Goal: Transaction & Acquisition: Book appointment/travel/reservation

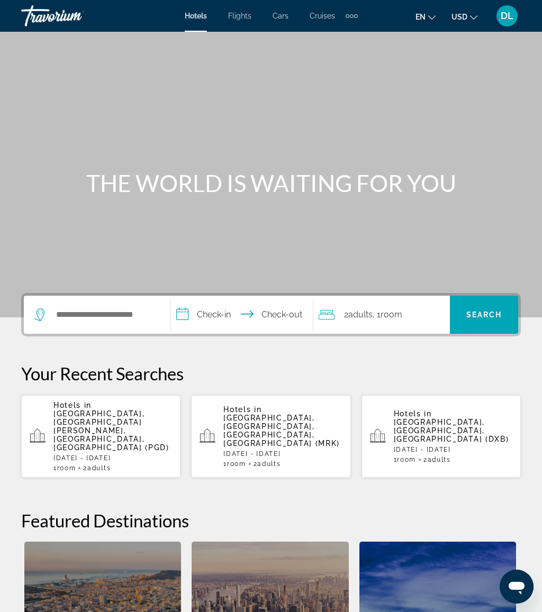
click at [146, 298] on div "Search widget" at bounding box center [96, 315] width 125 height 38
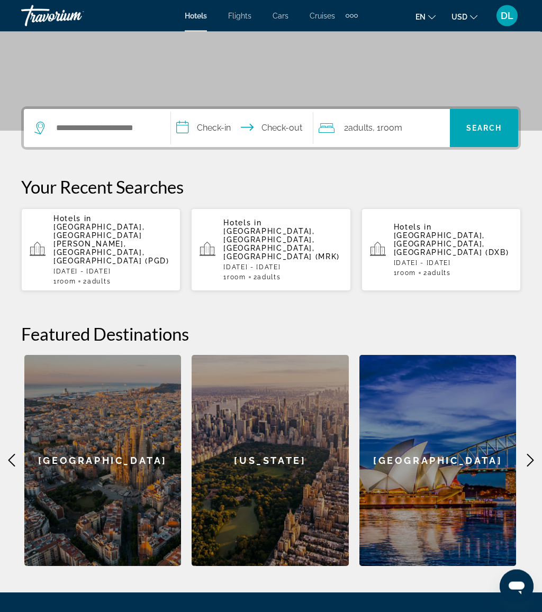
scroll to position [258, 0]
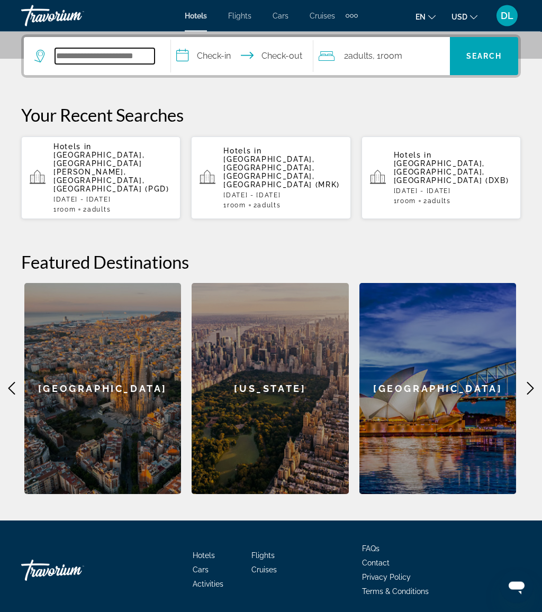
click at [148, 60] on input "Search widget" at bounding box center [104, 57] width 99 height 16
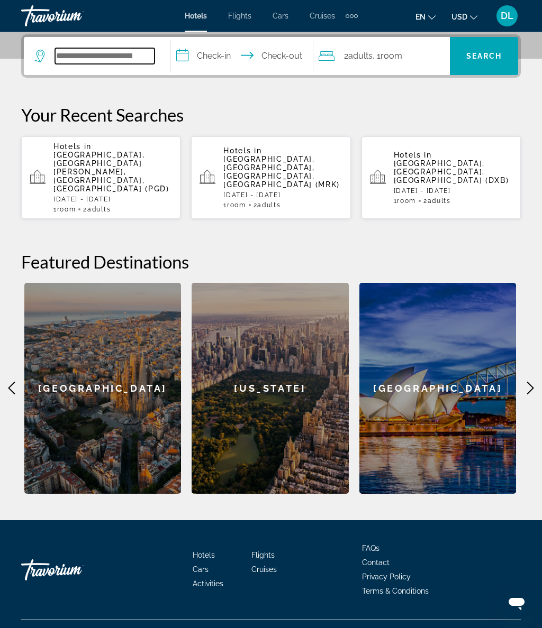
click at [119, 51] on input "Search widget" at bounding box center [104, 56] width 99 height 16
click at [124, 49] on input "Search widget" at bounding box center [104, 56] width 99 height 16
click at [129, 56] on input "Search widget" at bounding box center [104, 56] width 99 height 16
click at [133, 62] on input "Search widget" at bounding box center [104, 56] width 99 height 16
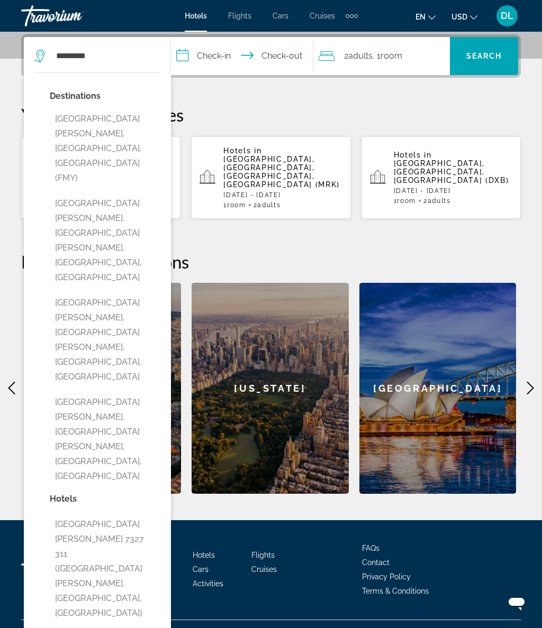
click at [124, 123] on button "[GEOGRAPHIC_DATA][PERSON_NAME], [GEOGRAPHIC_DATA], [GEOGRAPHIC_DATA] (FMY)" at bounding box center [105, 148] width 111 height 79
type input "**********"
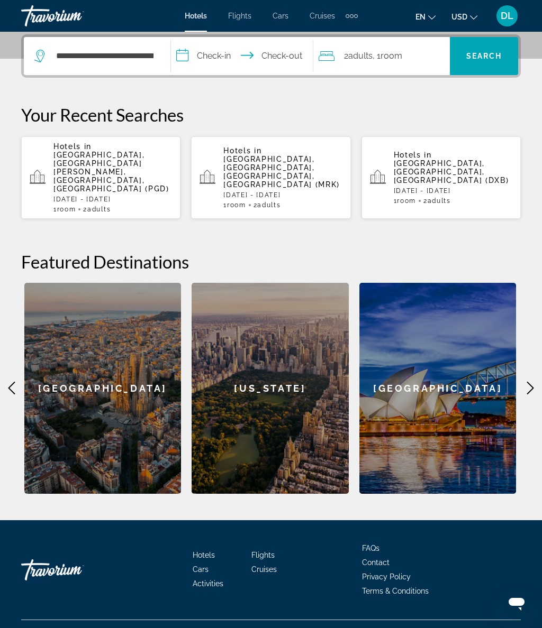
click at [230, 61] on input "**********" at bounding box center [244, 57] width 146 height 41
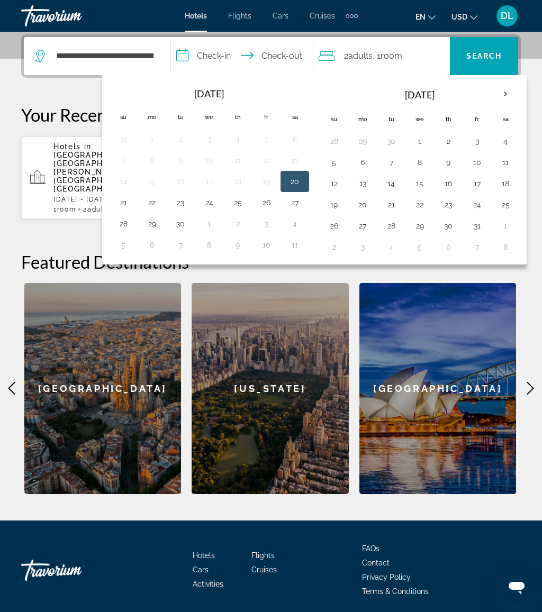
click at [479, 147] on button "3" at bounding box center [476, 141] width 17 height 15
click at [482, 165] on button "10" at bounding box center [476, 162] width 17 height 15
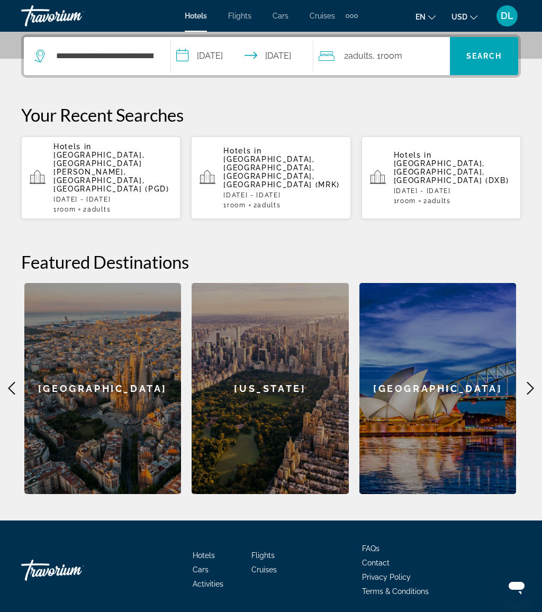
click at [370, 55] on span "Adults" at bounding box center [360, 56] width 24 height 10
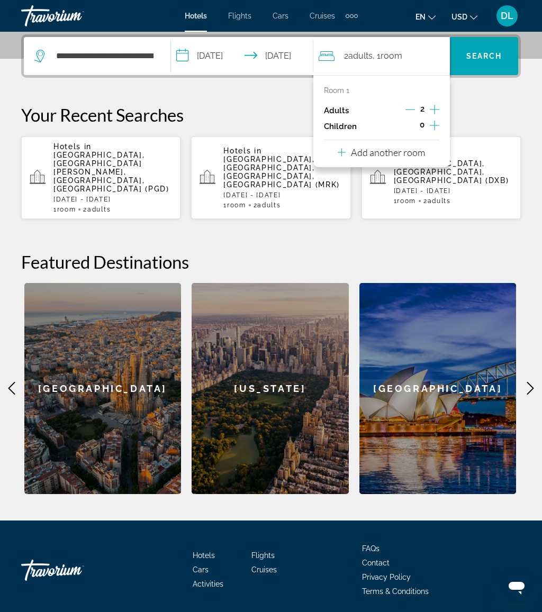
click at [233, 51] on input "**********" at bounding box center [244, 57] width 146 height 41
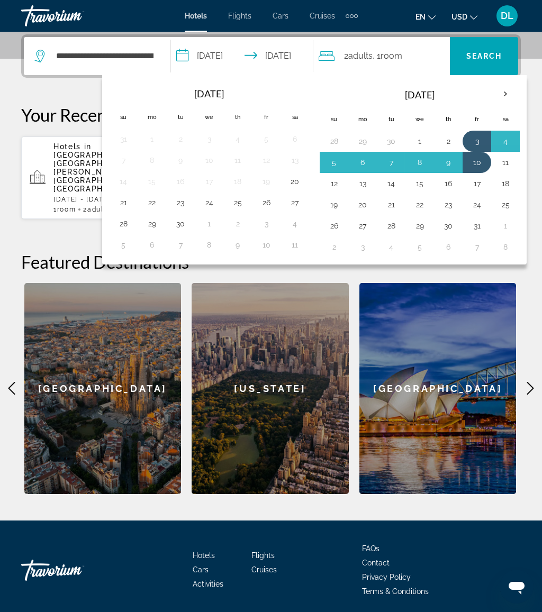
click at [478, 162] on button "10" at bounding box center [476, 162] width 17 height 15
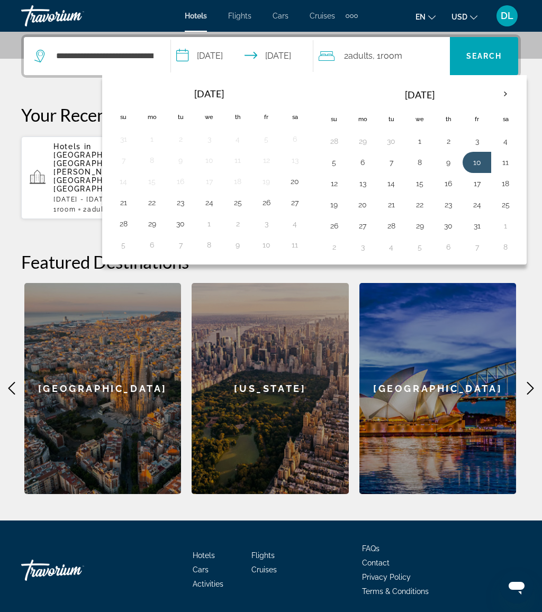
click at [336, 188] on button "12" at bounding box center [333, 183] width 17 height 15
type input "**********"
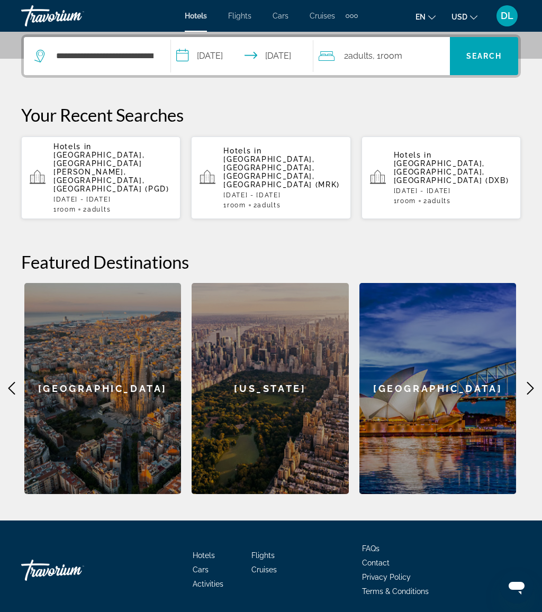
click at [494, 60] on span "Search" at bounding box center [484, 56] width 36 height 8
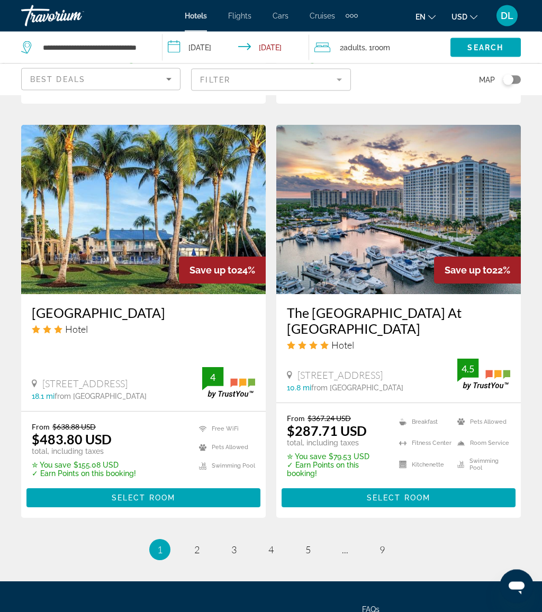
scroll to position [2137, 0]
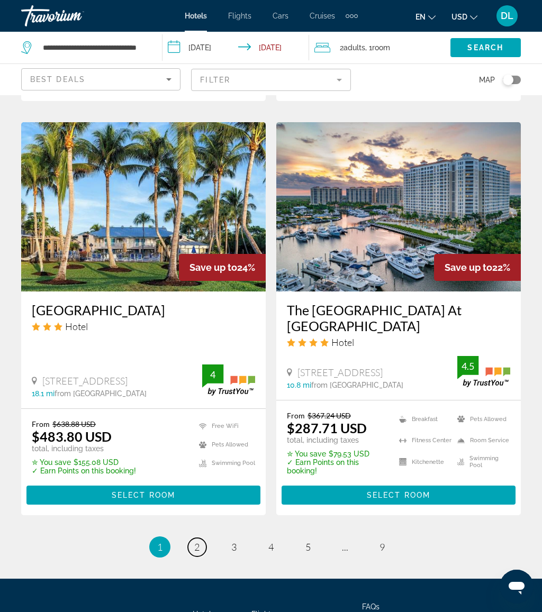
click at [205, 538] on link "page 2" at bounding box center [197, 547] width 19 height 19
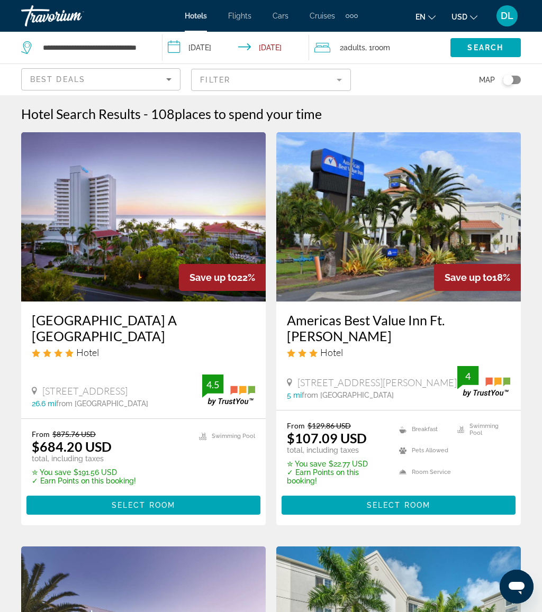
click at [283, 74] on mat-form-field "Filter" at bounding box center [270, 80] width 159 height 22
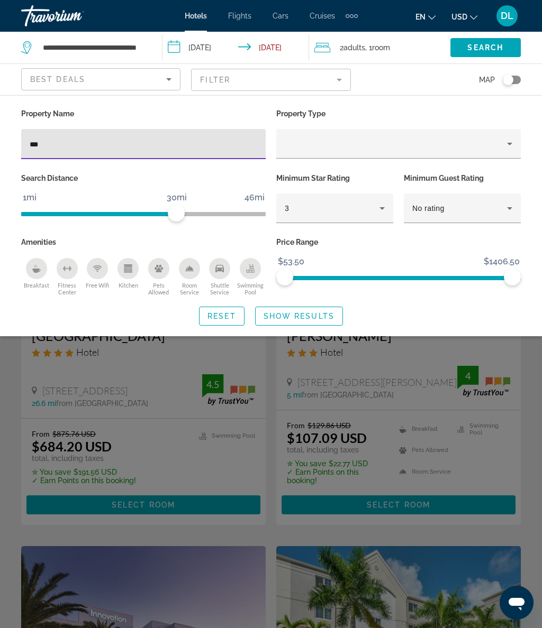
type input "****"
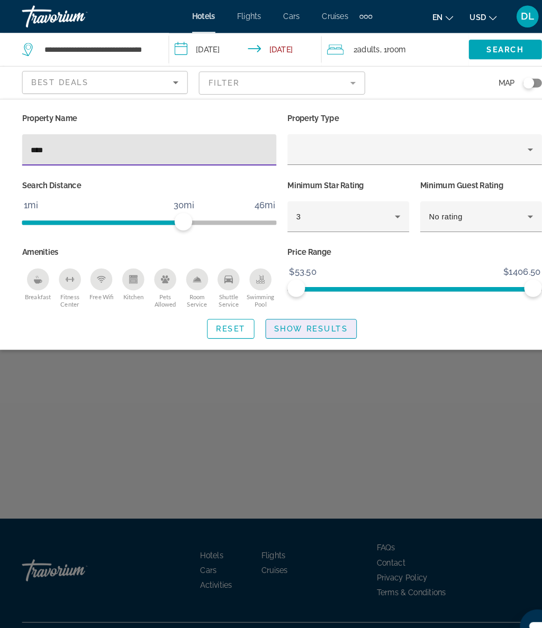
click at [299, 307] on span "Search widget" at bounding box center [299, 316] width 87 height 25
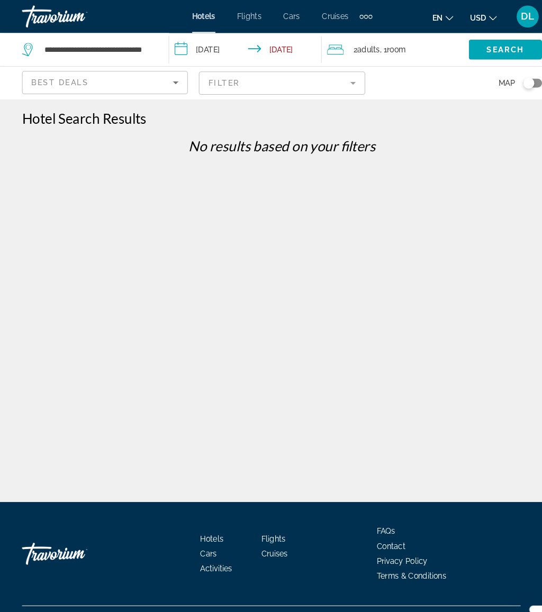
click at [257, 83] on mat-form-field "Filter" at bounding box center [270, 80] width 159 height 22
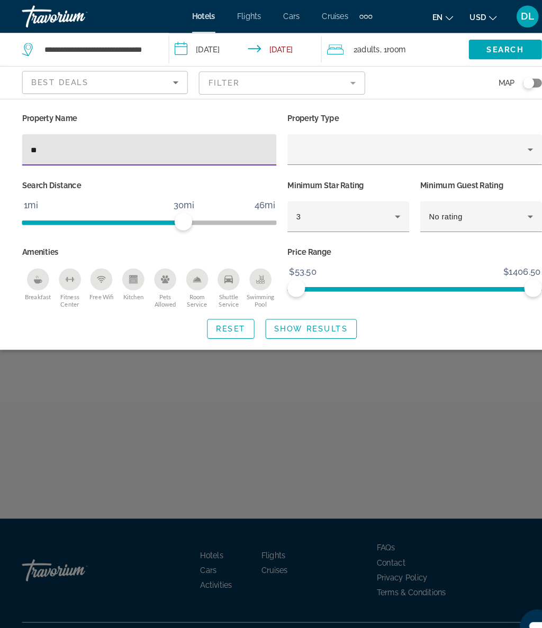
type input "*"
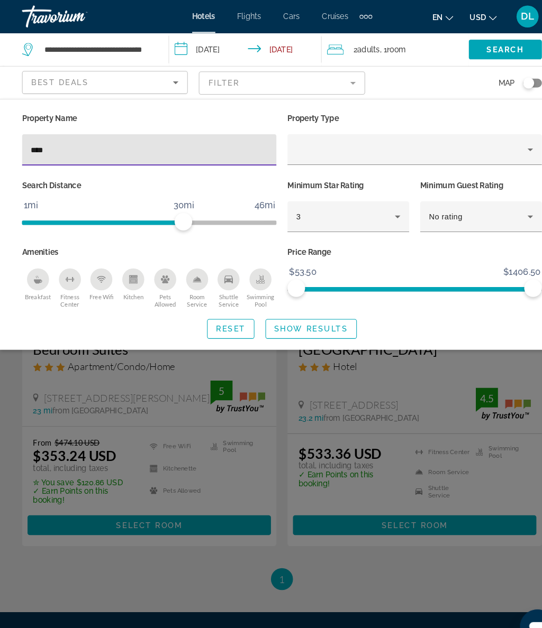
type input "*****"
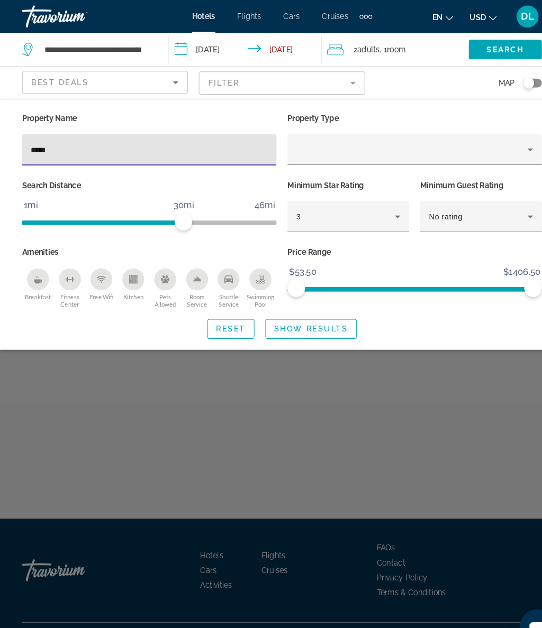
click at [318, 316] on span "Show Results" at bounding box center [298, 316] width 71 height 8
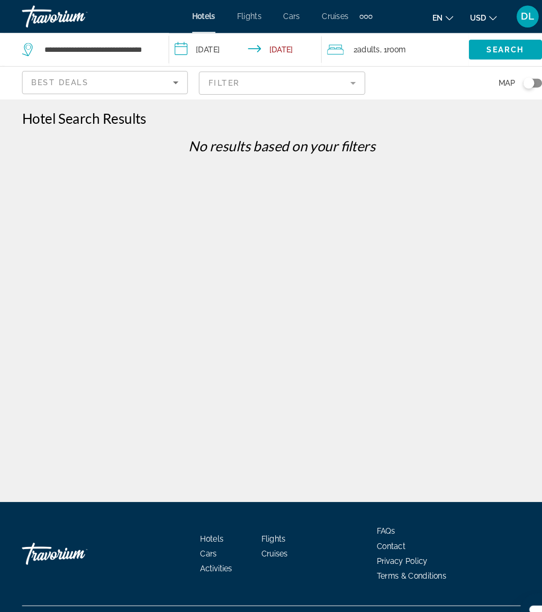
click at [315, 79] on mat-form-field "Filter" at bounding box center [270, 80] width 159 height 22
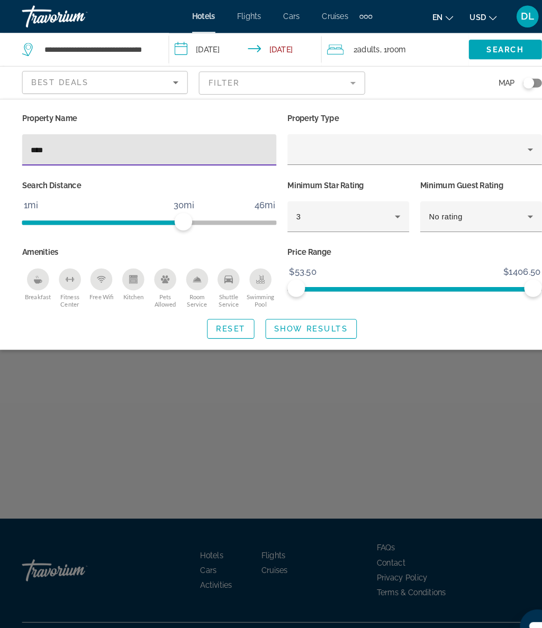
type input "***"
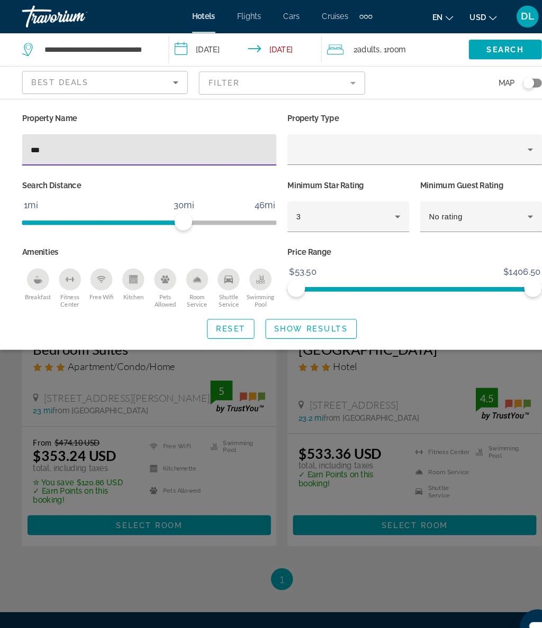
click at [317, 318] on span "Show Results" at bounding box center [298, 316] width 71 height 8
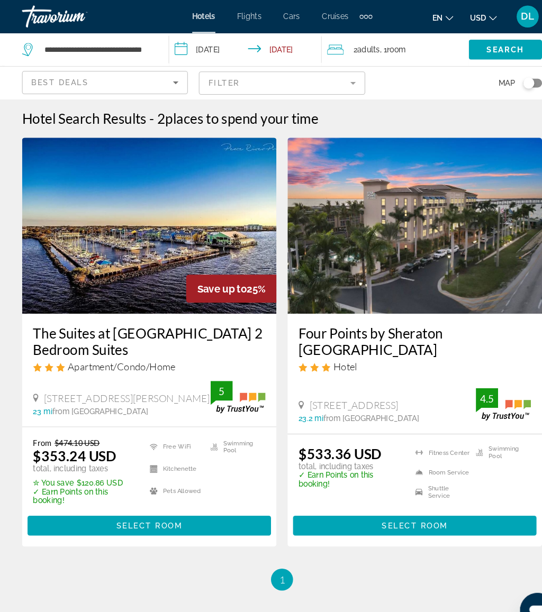
click at [211, 40] on input "**********" at bounding box center [237, 49] width 151 height 35
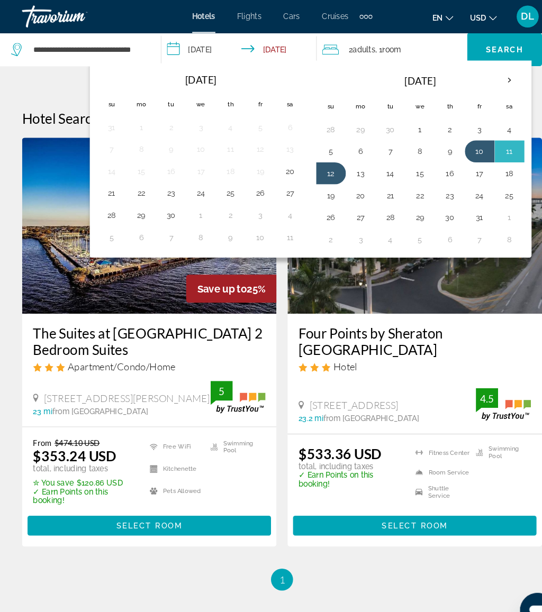
click at [456, 189] on button "24" at bounding box center [460, 187] width 17 height 15
click at [317, 206] on button "26" at bounding box center [317, 209] width 17 height 15
type input "**********"
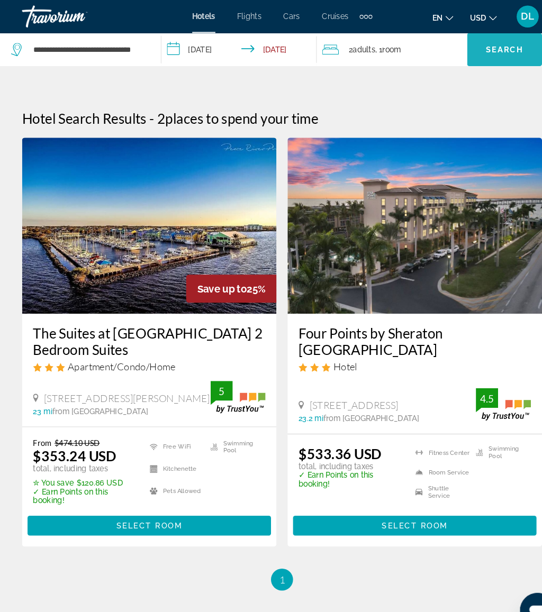
click at [493, 51] on span "Search" at bounding box center [485, 47] width 36 height 8
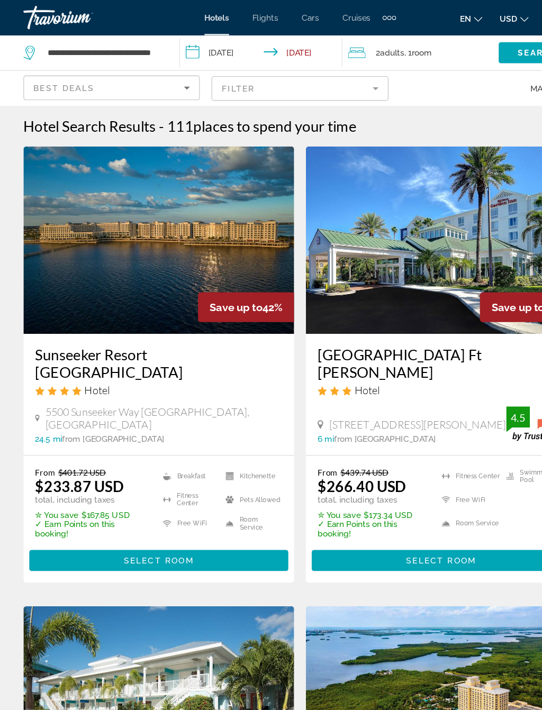
click at [303, 88] on mat-form-field "Filter" at bounding box center [270, 80] width 159 height 22
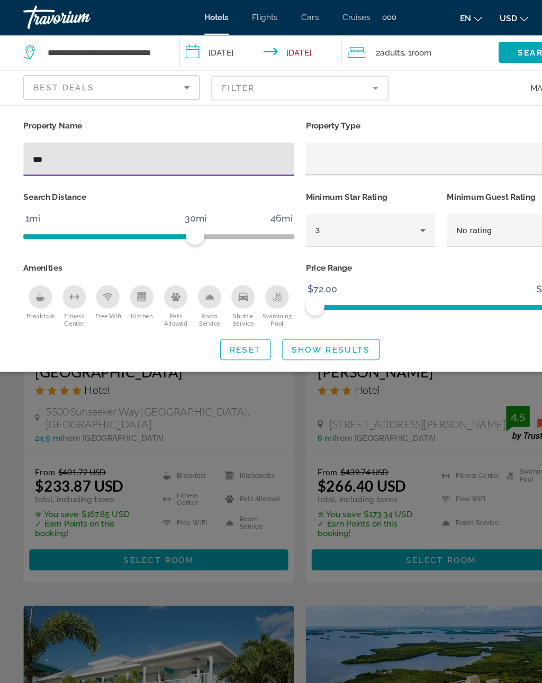
type input "****"
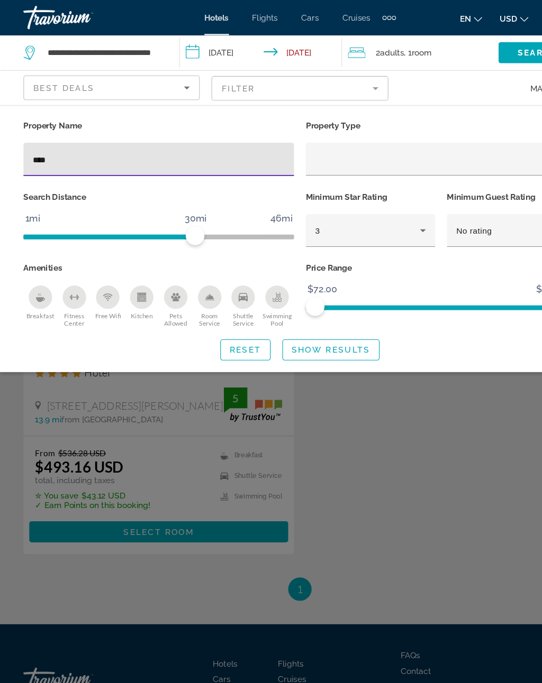
click at [308, 308] on span "Search widget" at bounding box center [299, 316] width 87 height 25
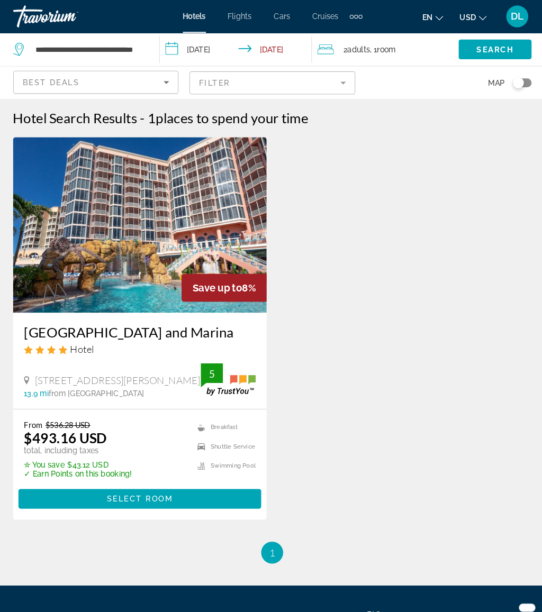
click at [197, 45] on input "**********" at bounding box center [237, 49] width 151 height 35
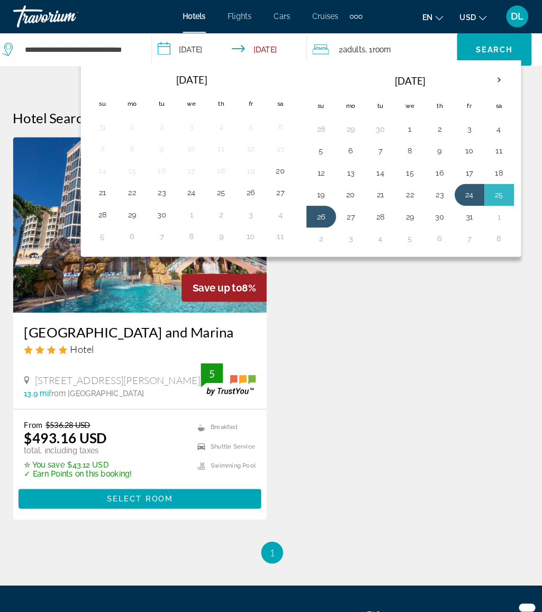
click at [452, 145] on button "10" at bounding box center [460, 145] width 17 height 15
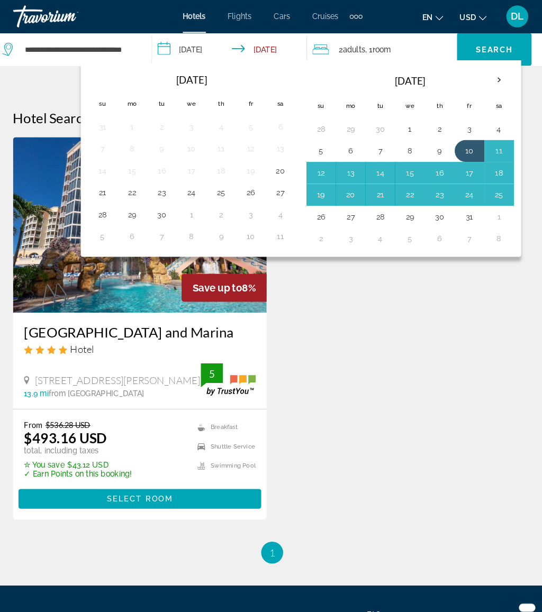
click at [309, 164] on button "12" at bounding box center [317, 166] width 17 height 15
type input "**********"
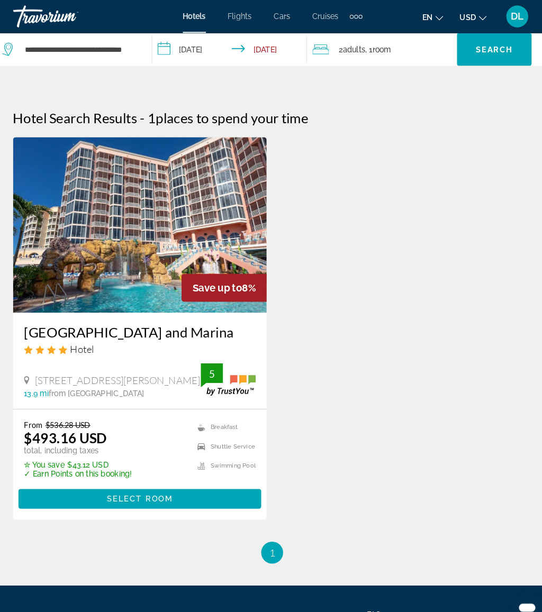
click at [476, 41] on span "Search widget" at bounding box center [485, 47] width 72 height 25
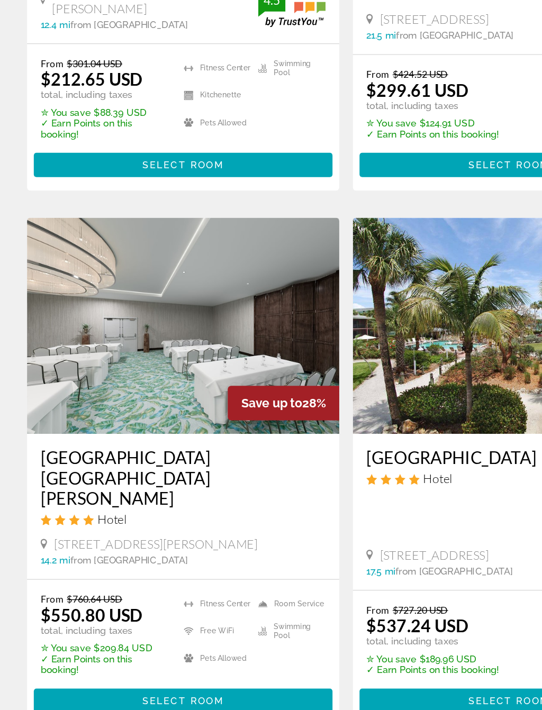
scroll to position [1104, 0]
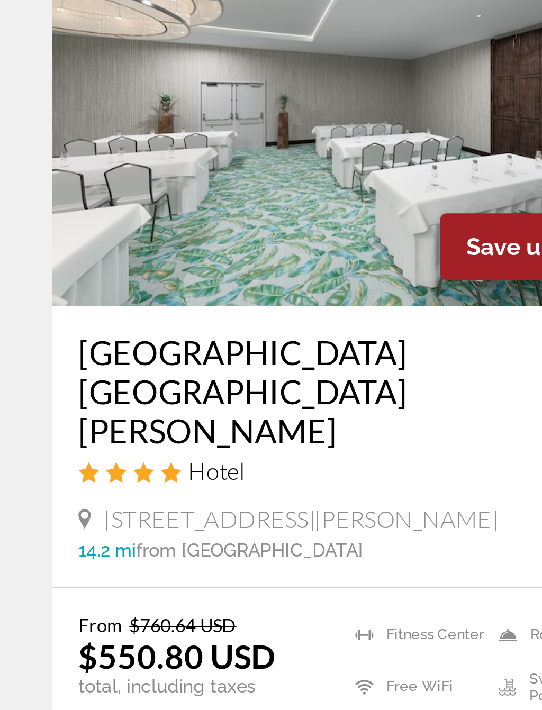
click at [119, 612] on span "Select Room" at bounding box center [143, 699] width 63 height 8
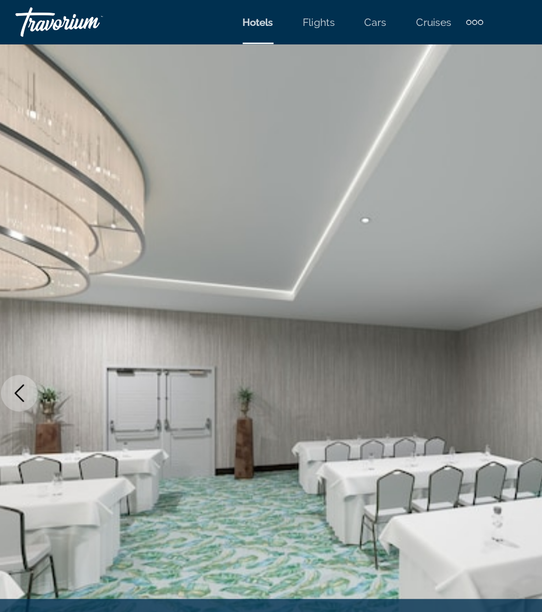
click at [17, 283] on icon "Previous image" at bounding box center [23, 283] width 13 height 13
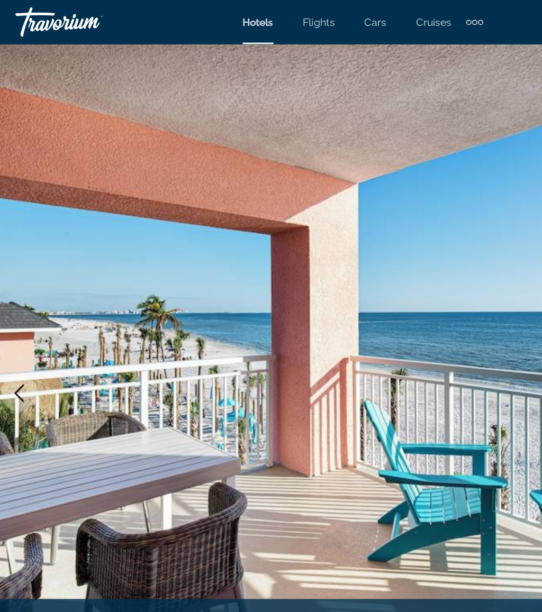
click at [17, 285] on icon "Previous image" at bounding box center [23, 283] width 13 height 13
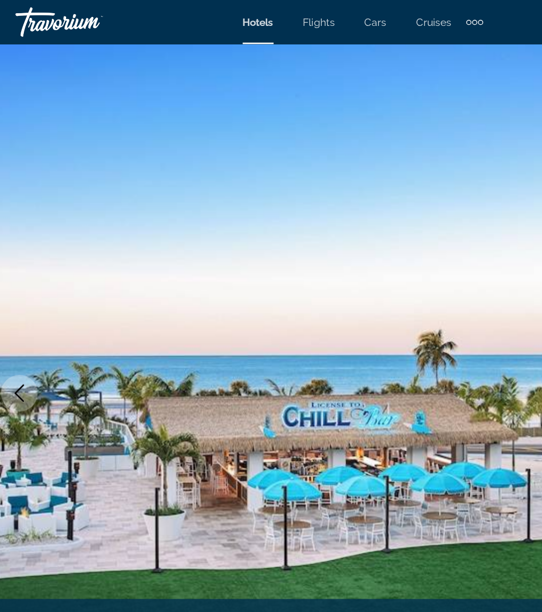
click at [22, 283] on button "Previous image" at bounding box center [24, 283] width 26 height 26
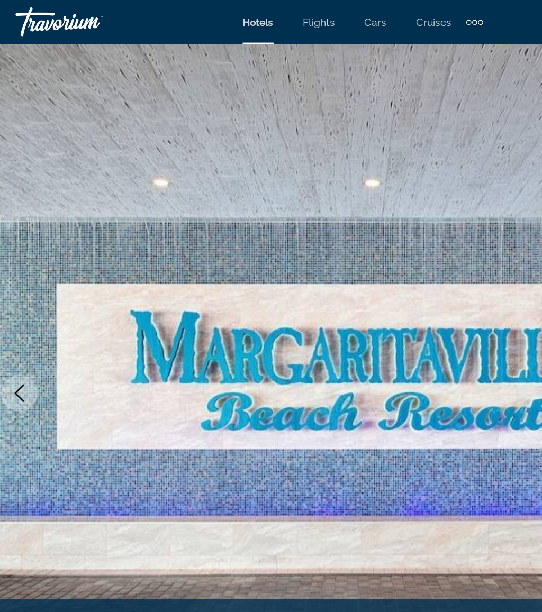
click at [22, 280] on button "Previous image" at bounding box center [24, 283] width 26 height 26
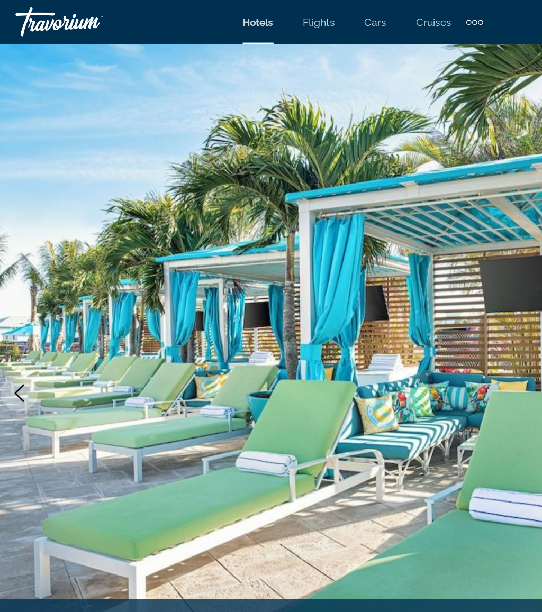
click at [17, 283] on icon "Previous image" at bounding box center [23, 283] width 13 height 13
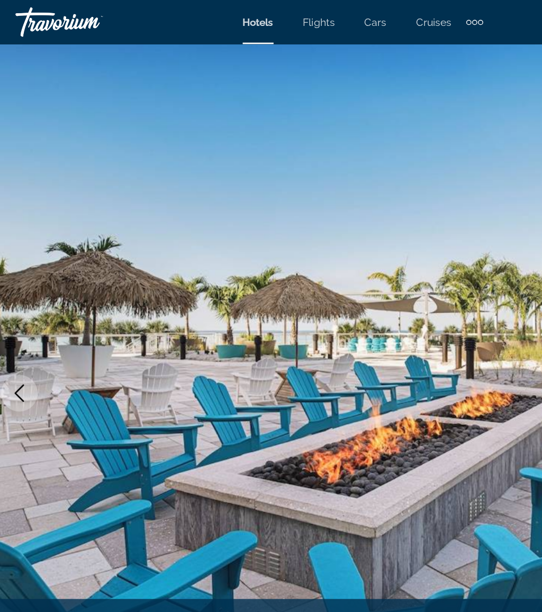
click at [18, 285] on icon "Previous image" at bounding box center [23, 283] width 13 height 13
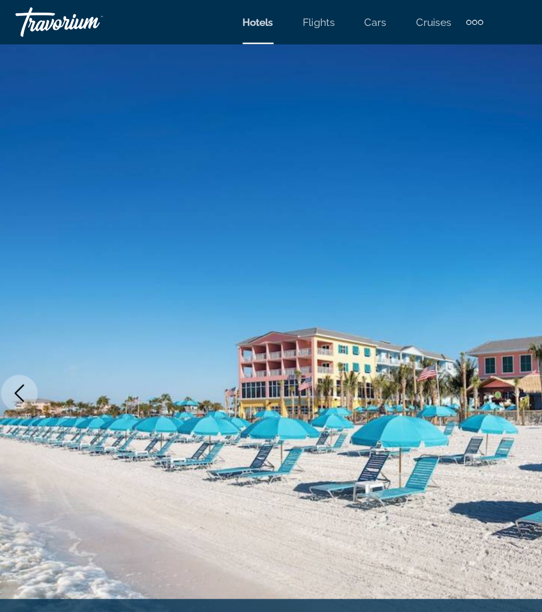
click at [22, 286] on button "Previous image" at bounding box center [24, 283] width 26 height 26
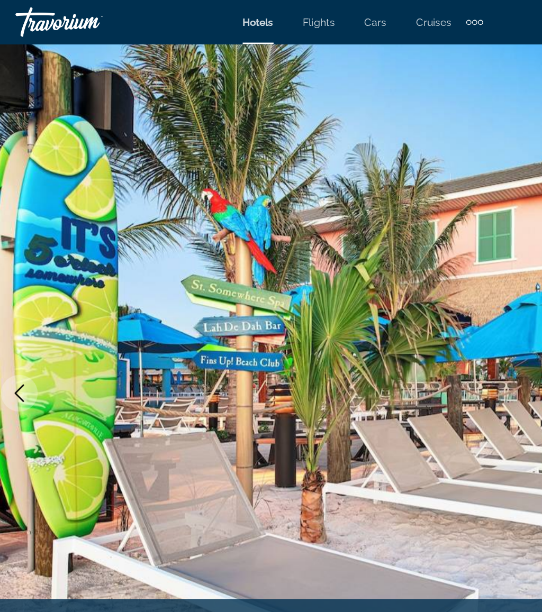
click at [19, 293] on button "Previous image" at bounding box center [24, 283] width 26 height 26
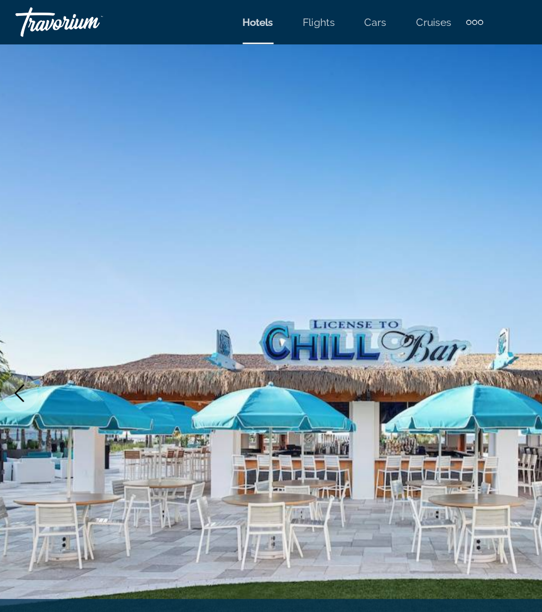
click at [15, 289] on button "Previous image" at bounding box center [24, 283] width 26 height 26
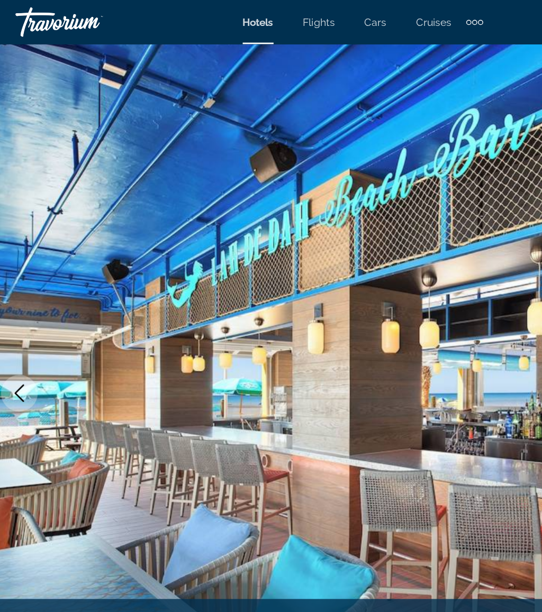
click at [23, 270] on img "Main content" at bounding box center [271, 283] width 542 height 503
click at [21, 288] on icon "Previous image" at bounding box center [24, 283] width 7 height 13
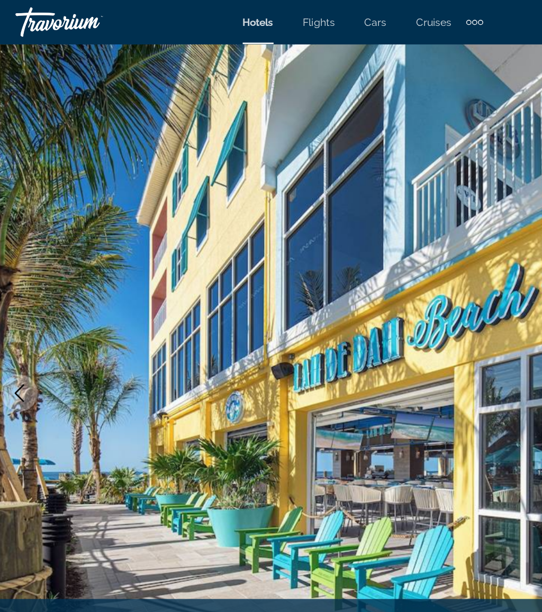
click at [19, 289] on button "Previous image" at bounding box center [24, 283] width 26 height 26
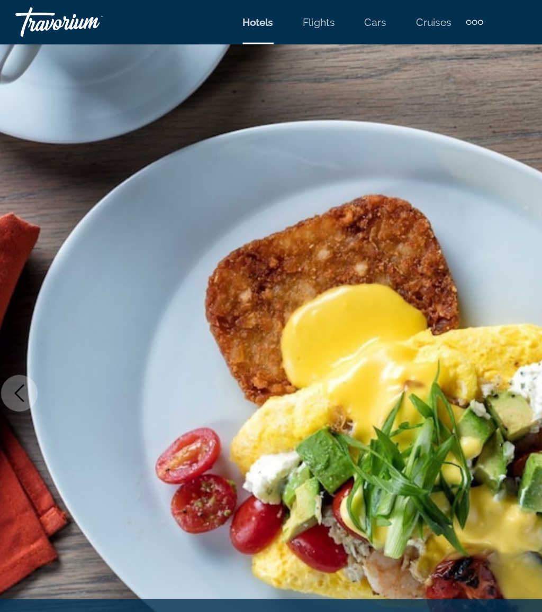
click at [12, 275] on button "Previous image" at bounding box center [24, 283] width 26 height 26
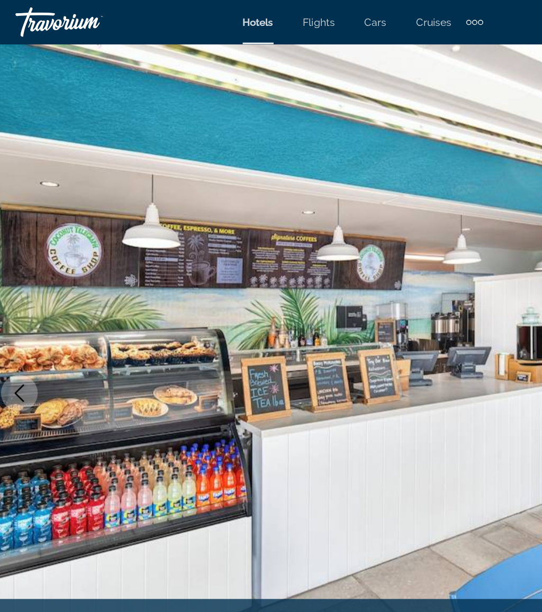
click at [19, 288] on icon "Previous image" at bounding box center [23, 283] width 13 height 13
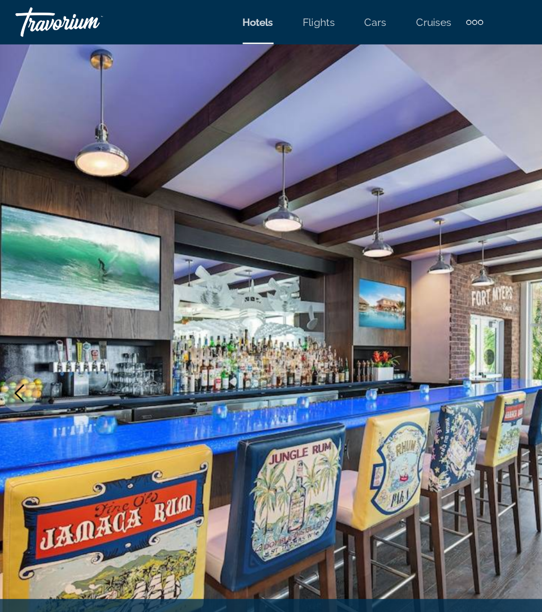
click at [17, 279] on icon "Previous image" at bounding box center [23, 283] width 13 height 13
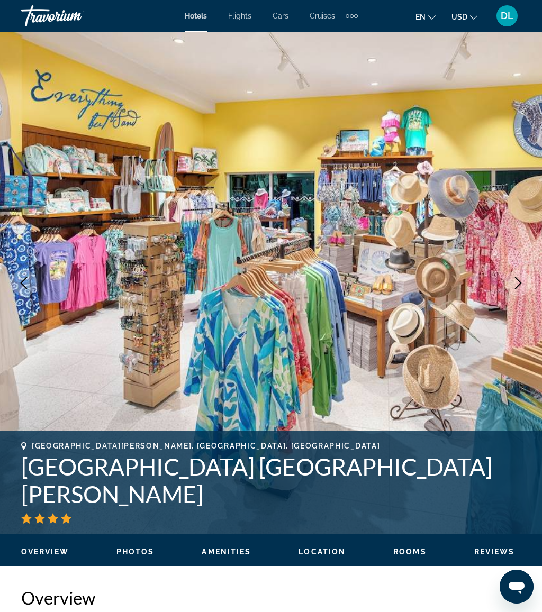
click at [29, 284] on icon "Previous image" at bounding box center [23, 283] width 13 height 13
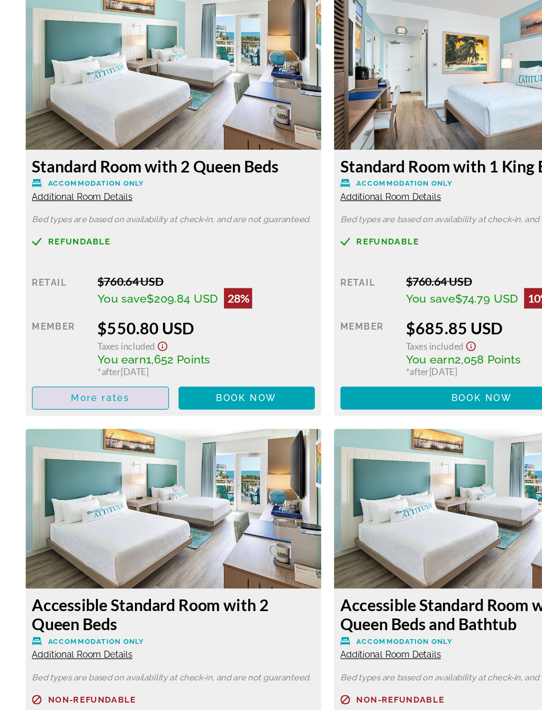
scroll to position [1673, 0]
click at [111, 439] on span "Main content" at bounding box center [83, 451] width 112 height 25
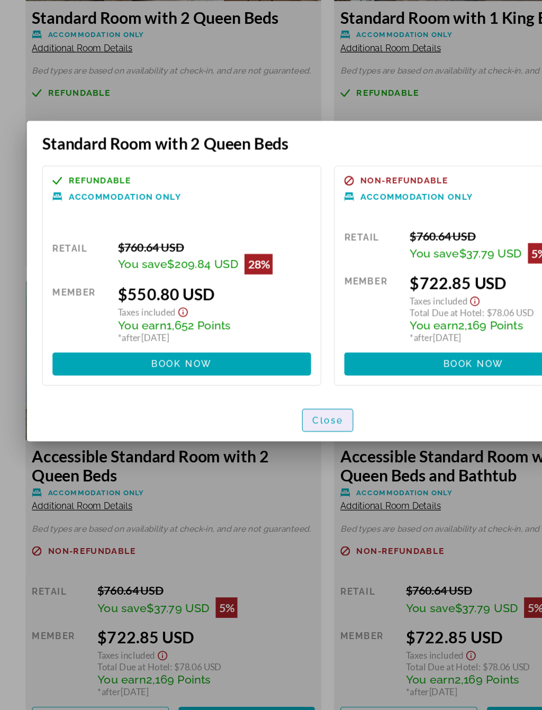
click at [275, 466] on span "Close" at bounding box center [270, 470] width 25 height 8
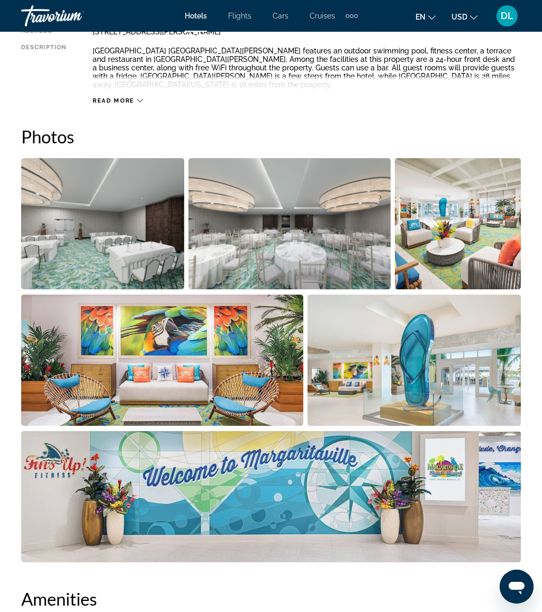
scroll to position [539, 0]
